Goal: Information Seeking & Learning: Learn about a topic

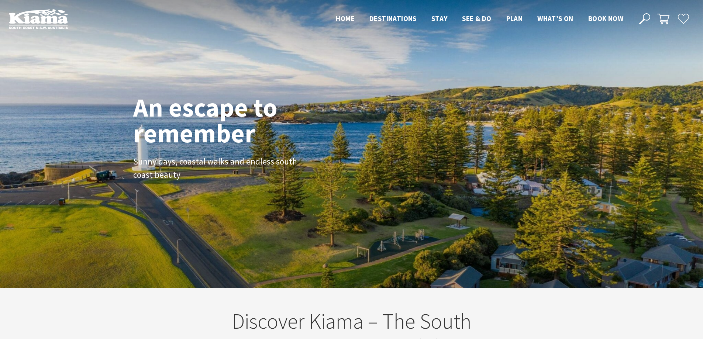
scroll to position [129, 708]
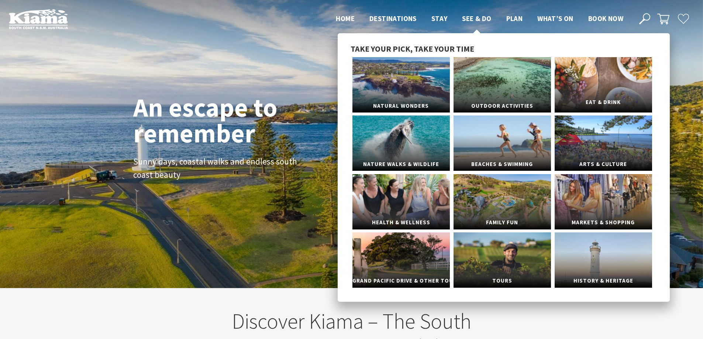
click at [608, 82] on link "Eat & Drink" at bounding box center [602, 84] width 97 height 55
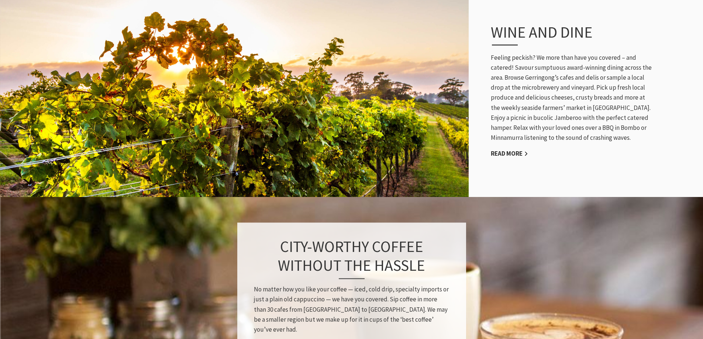
scroll to position [369, 0]
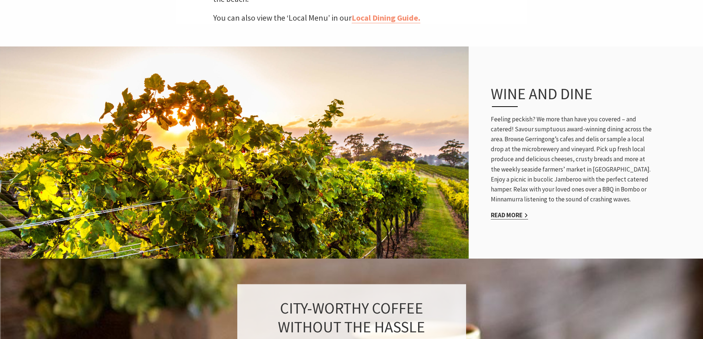
click at [521, 211] on link "Read More" at bounding box center [509, 215] width 37 height 8
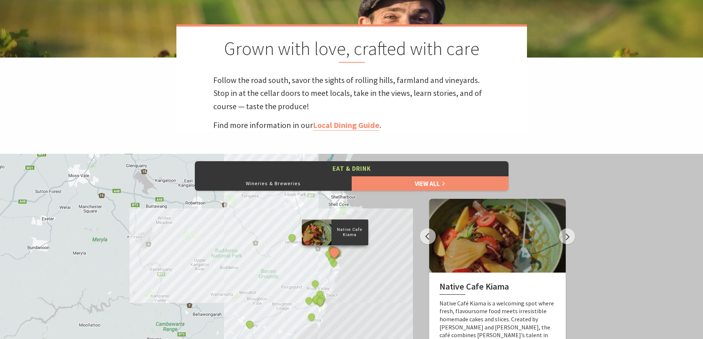
scroll to position [209, 0]
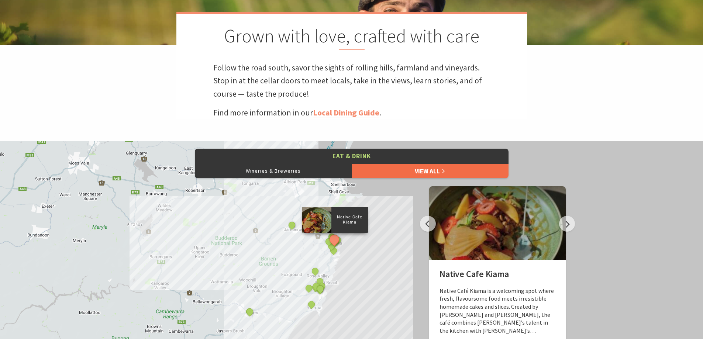
click at [435, 172] on link "View All" at bounding box center [430, 170] width 157 height 15
click at [439, 172] on link "View All" at bounding box center [430, 170] width 157 height 15
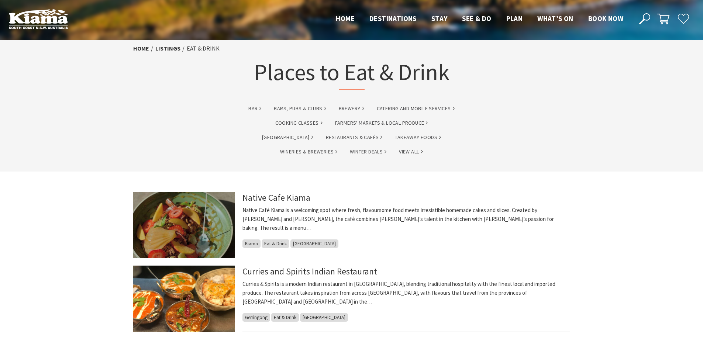
scroll to position [12, 0]
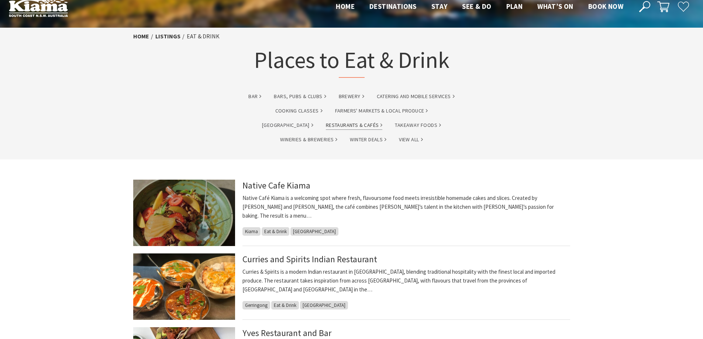
click at [326, 123] on link "Restaurants & Cafés" at bounding box center [354, 125] width 57 height 8
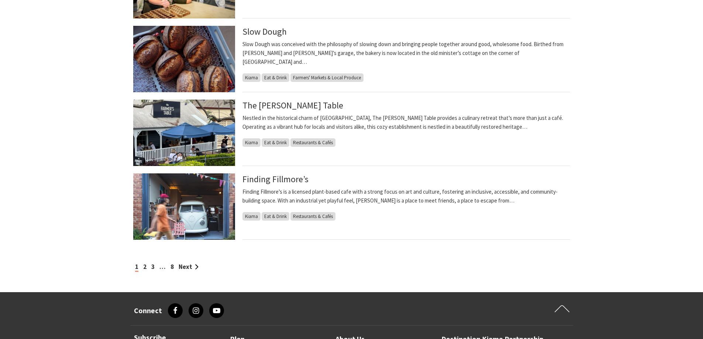
scroll to position [565, 0]
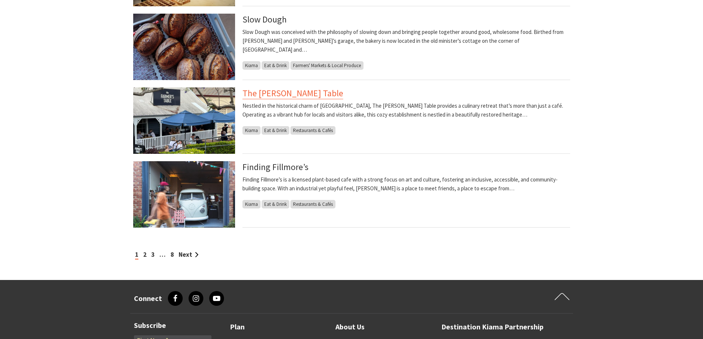
click at [302, 93] on link "The Farmer’s Table" at bounding box center [292, 93] width 101 height 12
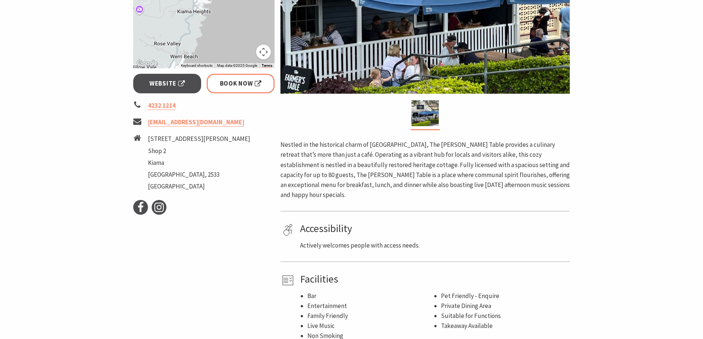
scroll to position [172, 0]
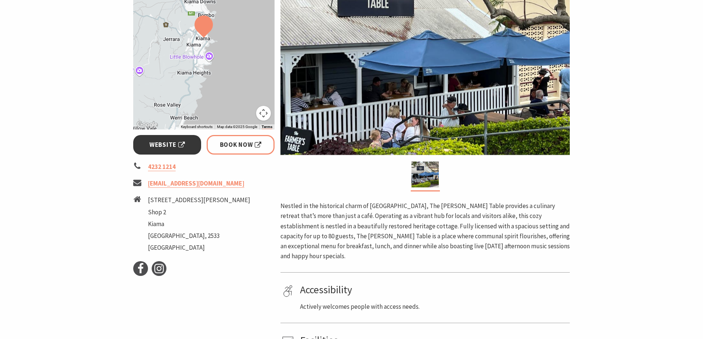
click at [163, 146] on span "Website" at bounding box center [166, 145] width 35 height 10
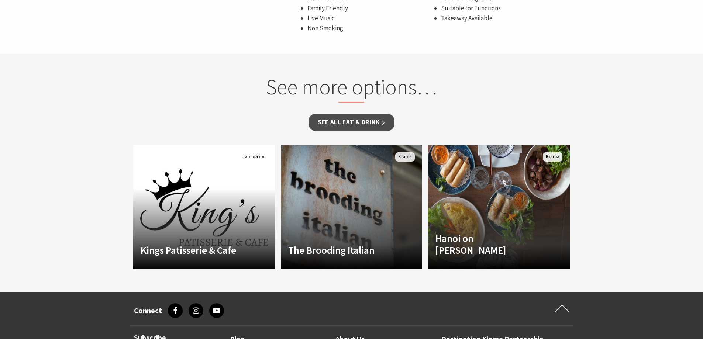
scroll to position [553, 0]
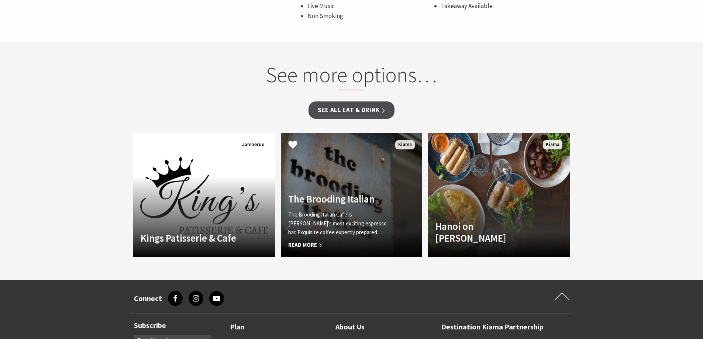
click at [342, 162] on link "Another Image Used The Brooding Italian The Brooding Italian Cafe is [PERSON_NA…" at bounding box center [352, 195] width 142 height 124
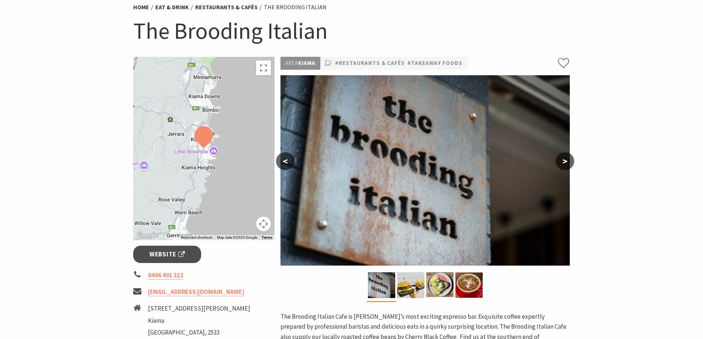
scroll to position [86, 0]
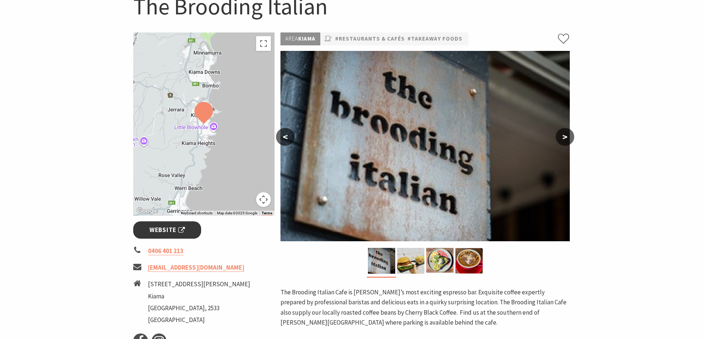
click at [176, 229] on span "Website" at bounding box center [166, 230] width 35 height 10
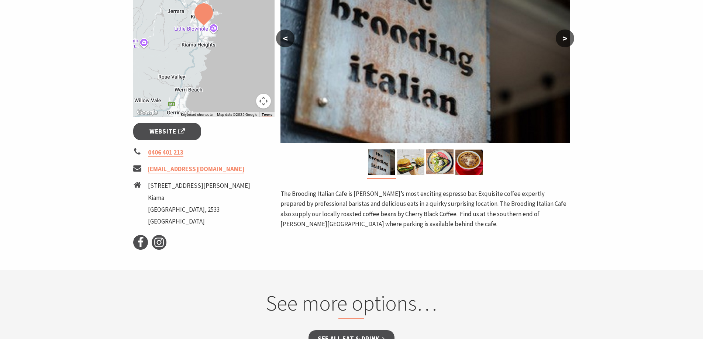
scroll to position [111, 0]
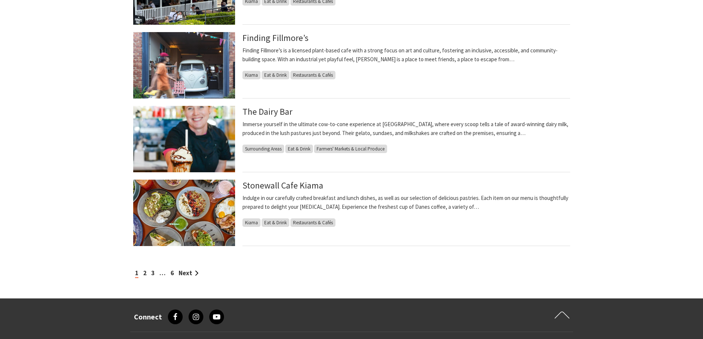
scroll to position [701, 0]
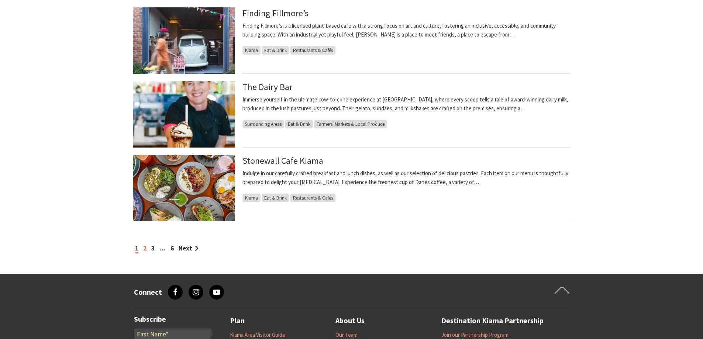
click at [146, 246] on link "2" at bounding box center [144, 248] width 3 height 8
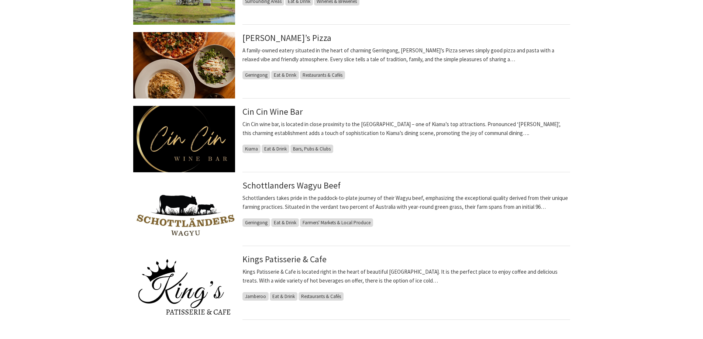
scroll to position [652, 0]
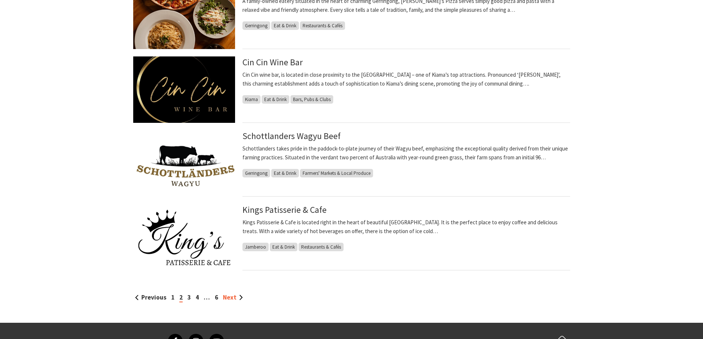
click at [234, 294] on link "Next" at bounding box center [233, 297] width 20 height 8
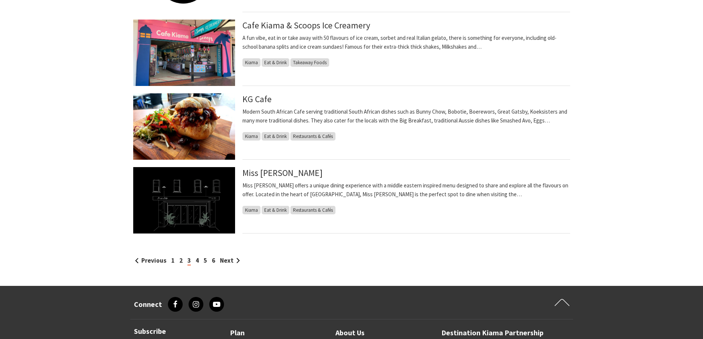
scroll to position [713, 0]
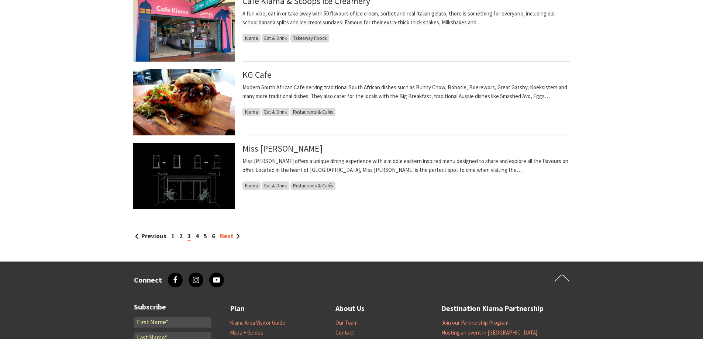
click at [235, 236] on link "Next" at bounding box center [230, 236] width 20 height 8
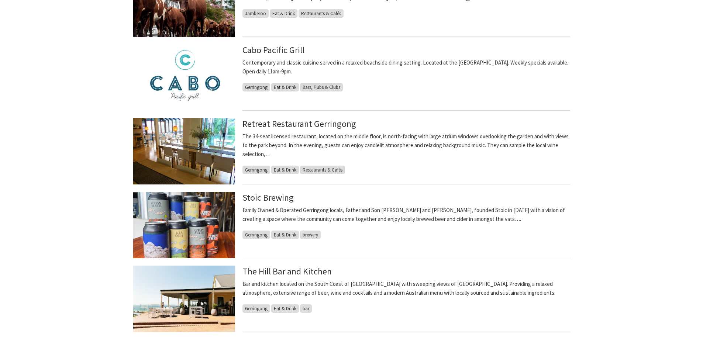
scroll to position [652, 0]
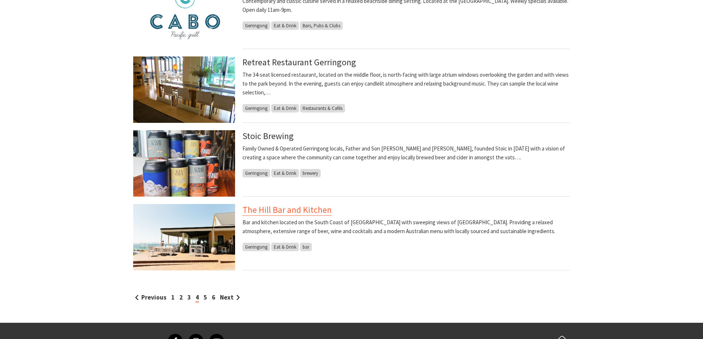
click at [282, 211] on link "The Hill Bar and Kitchen" at bounding box center [286, 210] width 89 height 12
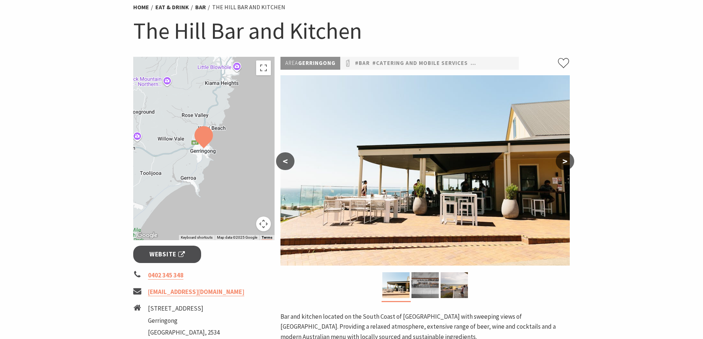
scroll to position [135, 0]
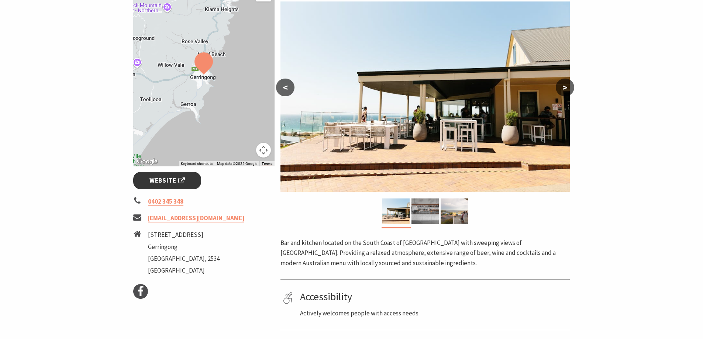
click at [183, 177] on span "Website" at bounding box center [166, 181] width 35 height 10
click at [567, 86] on button ">" at bounding box center [565, 88] width 18 height 18
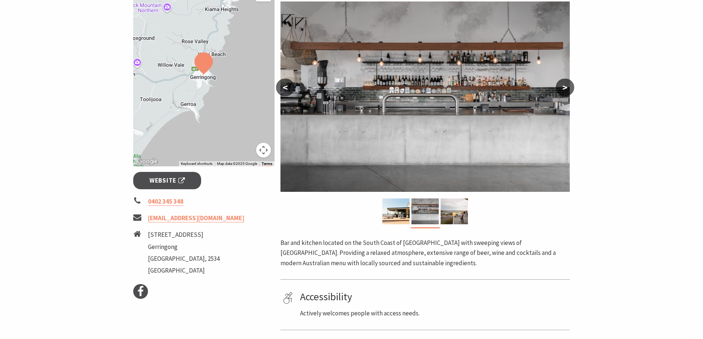
click at [567, 86] on button ">" at bounding box center [565, 88] width 18 height 18
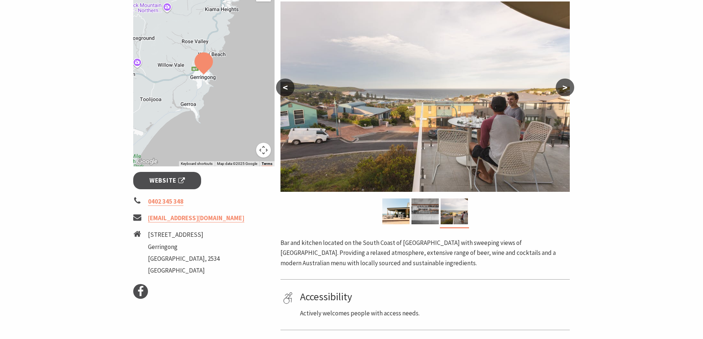
click at [567, 86] on button ">" at bounding box center [565, 88] width 18 height 18
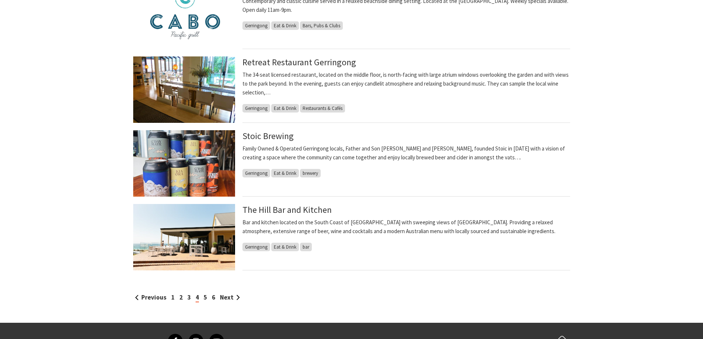
scroll to position [652, 0]
click at [264, 140] on link "Stoic Brewing" at bounding box center [267, 136] width 51 height 12
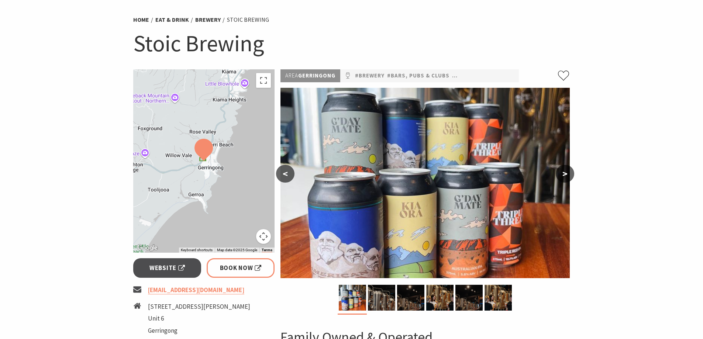
scroll to position [98, 0]
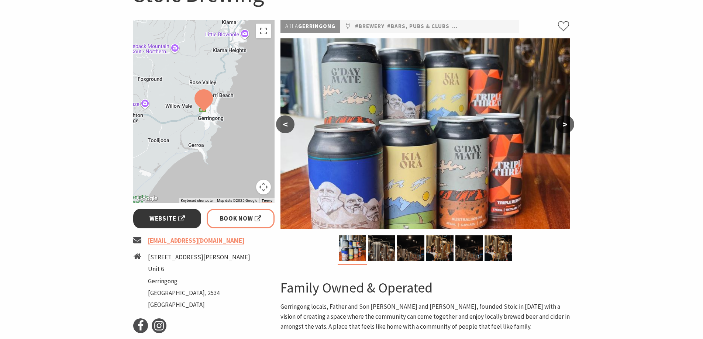
click at [161, 218] on span "Website" at bounding box center [166, 219] width 35 height 10
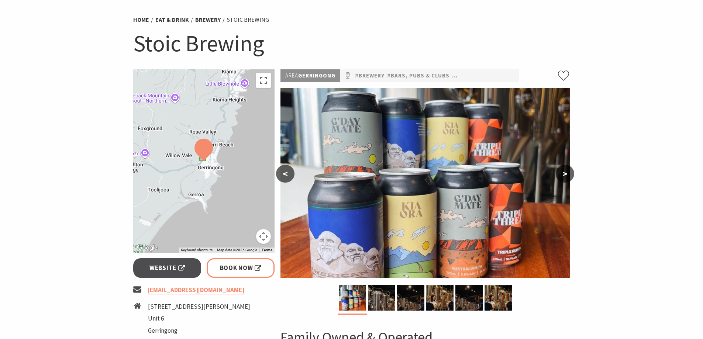
scroll to position [0, 0]
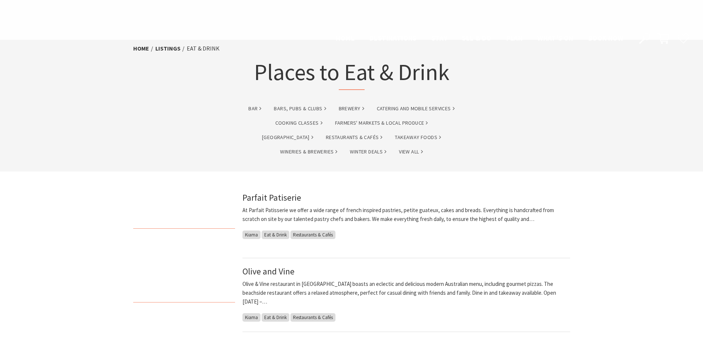
scroll to position [652, 0]
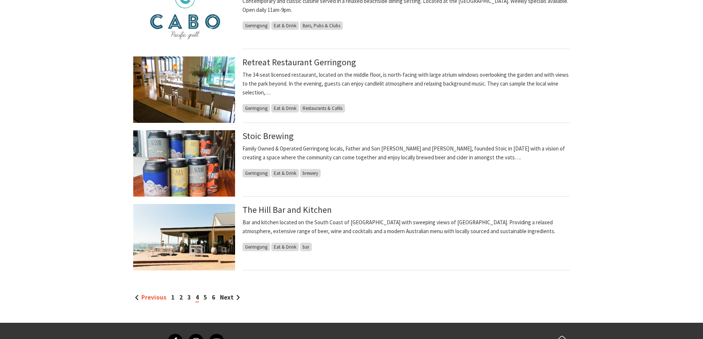
click at [151, 297] on link "Previous" at bounding box center [150, 297] width 31 height 8
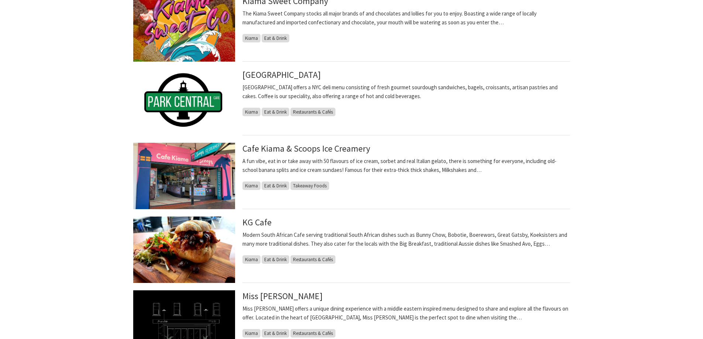
scroll to position [652, 0]
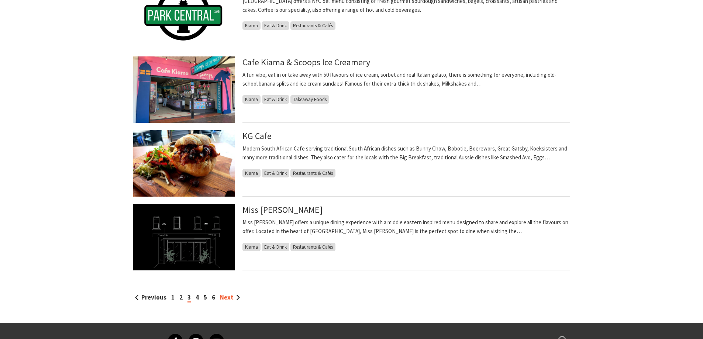
click at [230, 295] on link "Next" at bounding box center [230, 297] width 20 height 8
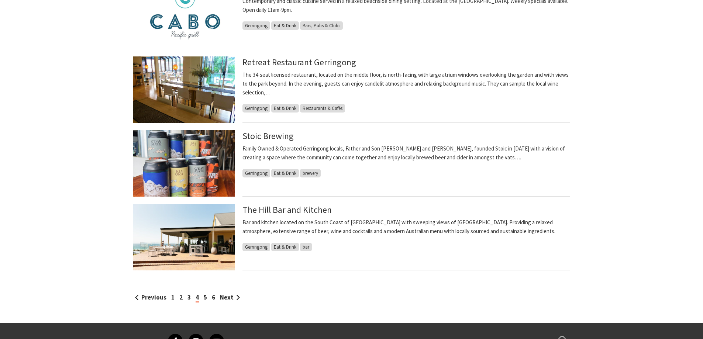
scroll to position [664, 0]
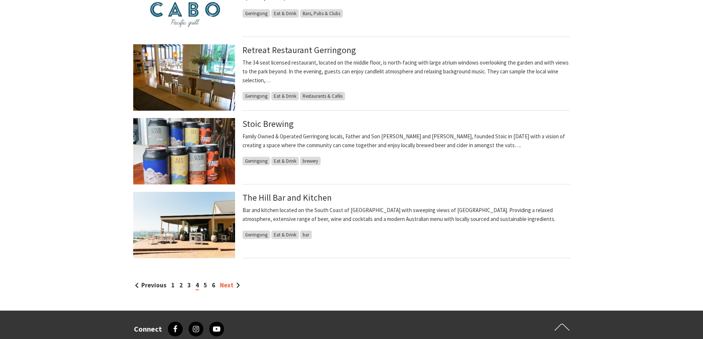
click at [233, 283] on link "Next" at bounding box center [230, 285] width 20 height 8
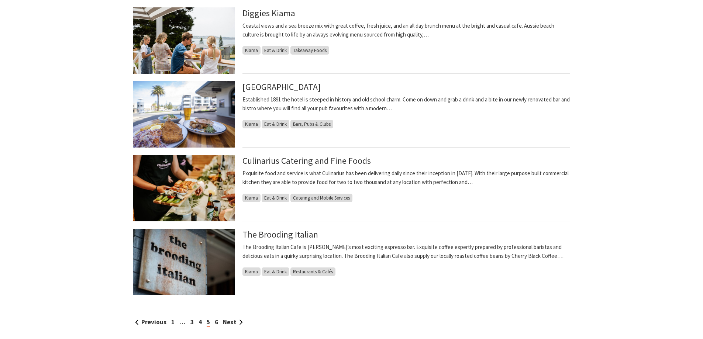
scroll to position [676, 0]
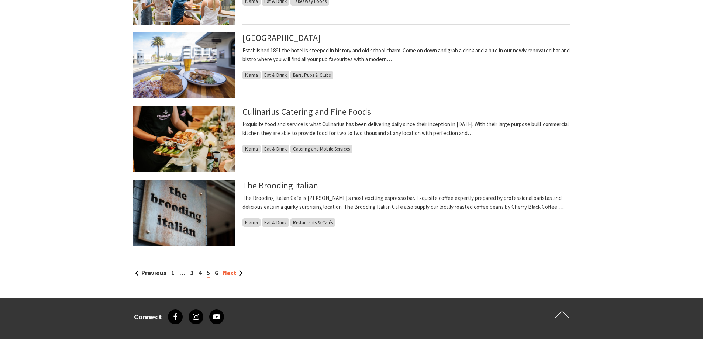
click at [233, 272] on link "Next" at bounding box center [233, 273] width 20 height 8
